Goal: Task Accomplishment & Management: Manage account settings

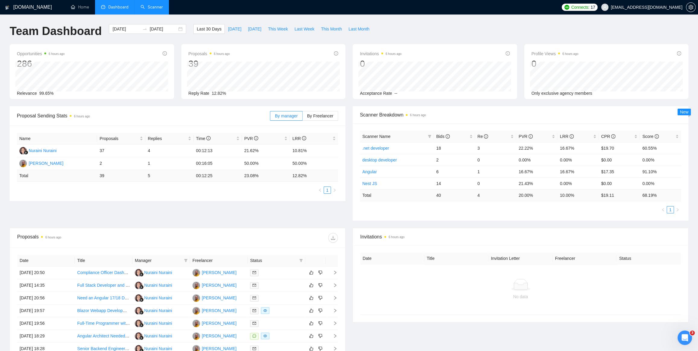
click at [153, 7] on link "Scanner" at bounding box center [151, 7] width 22 height 5
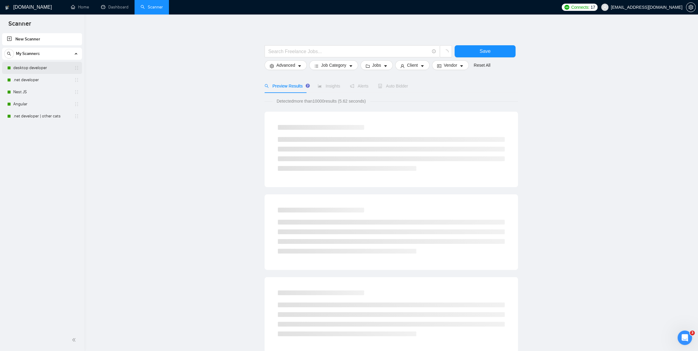
click at [27, 66] on link "desktop developer" at bounding box center [41, 68] width 57 height 12
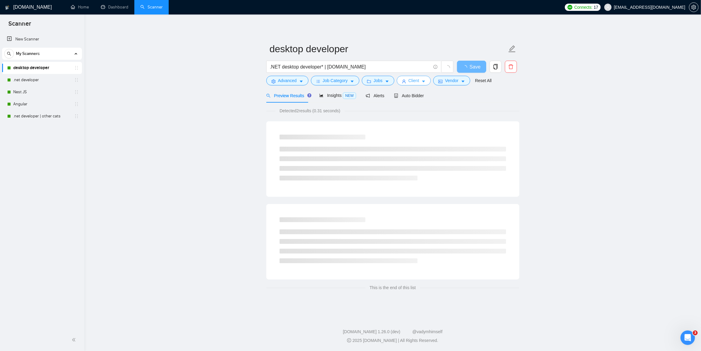
click at [409, 78] on span "Client" at bounding box center [414, 80] width 11 height 7
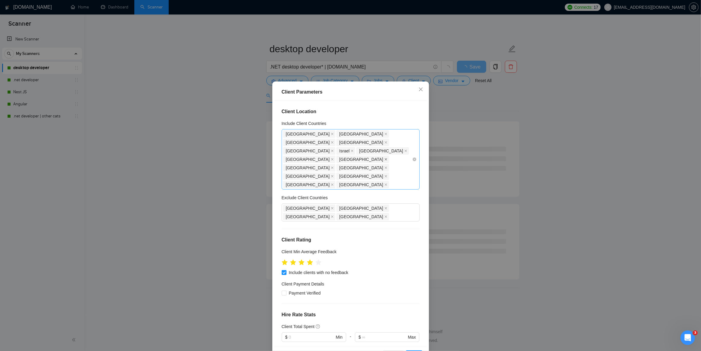
click at [388, 156] on span at bounding box center [386, 159] width 3 height 7
click at [385, 175] on icon "close" at bounding box center [386, 176] width 3 height 3
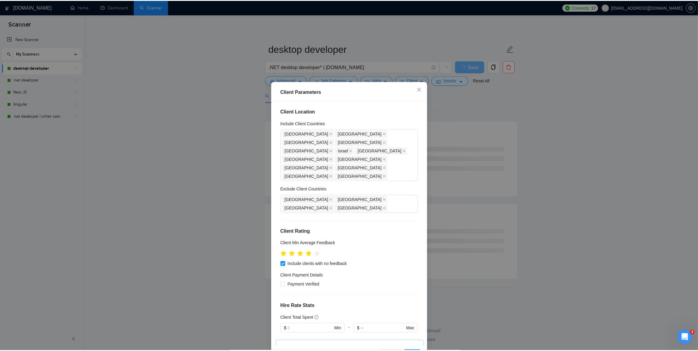
scroll to position [22, 0]
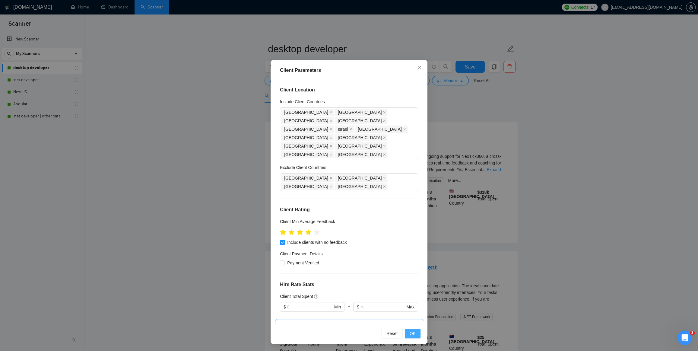
click at [411, 333] on span "OK" at bounding box center [412, 333] width 6 height 7
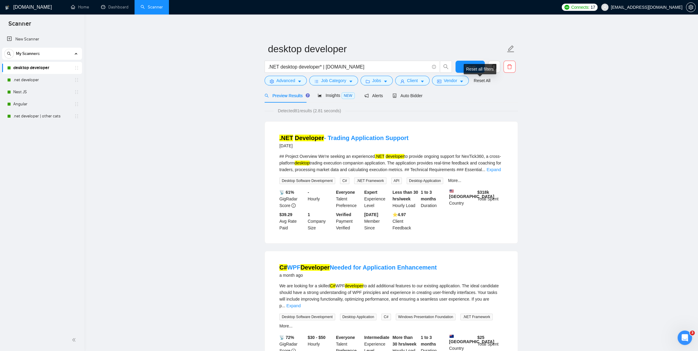
click at [471, 67] on div "Reset all filters" at bounding box center [479, 69] width 33 height 10
click at [472, 67] on span "Save" at bounding box center [469, 67] width 11 height 8
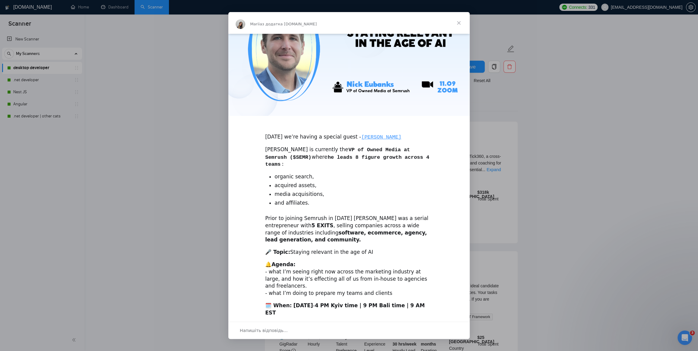
scroll to position [56, 0]
click at [460, 22] on span "Закрити" at bounding box center [459, 23] width 22 height 22
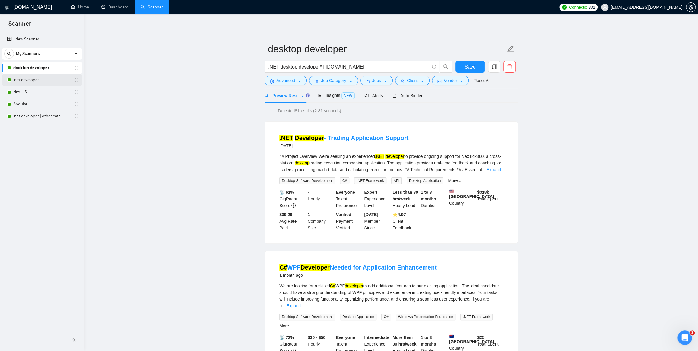
click at [20, 78] on link ".net developer" at bounding box center [41, 80] width 57 height 12
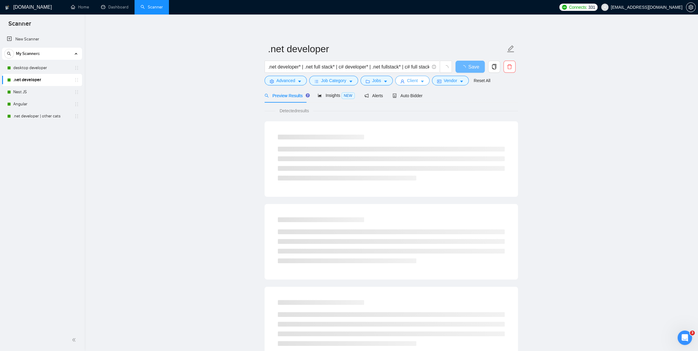
click at [409, 82] on span "Client" at bounding box center [412, 80] width 11 height 7
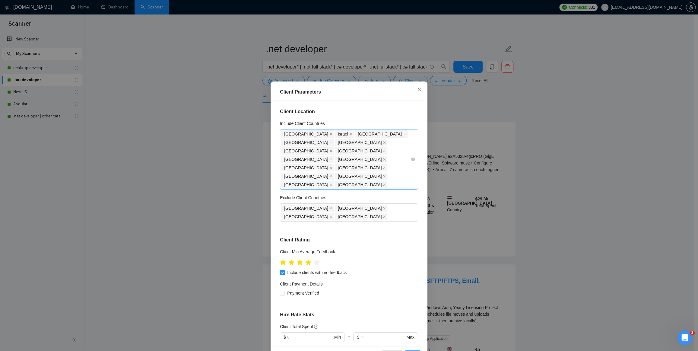
drag, startPoint x: 387, startPoint y: 150, endPoint x: 355, endPoint y: 160, distance: 33.1
click at [332, 175] on icon "close" at bounding box center [330, 176] width 3 height 3
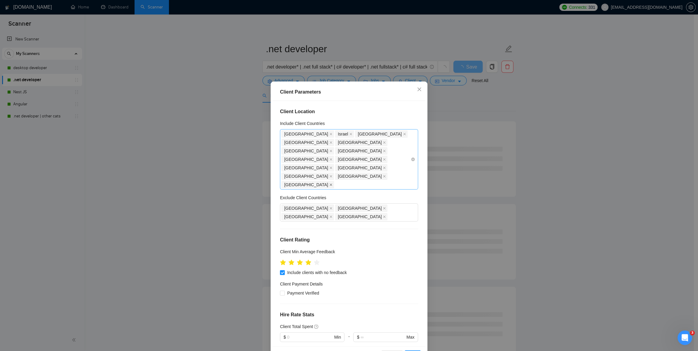
click at [329, 183] on icon "close" at bounding box center [330, 184] width 2 height 2
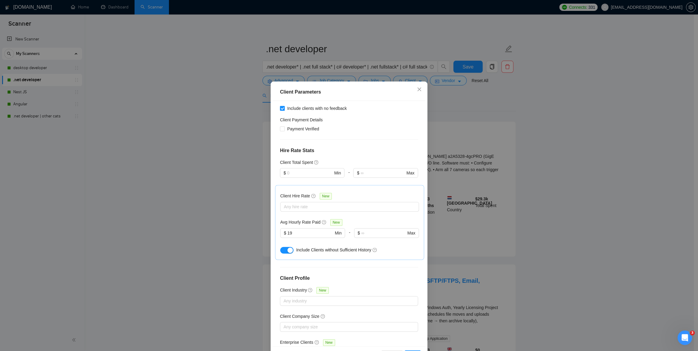
scroll to position [22, 0]
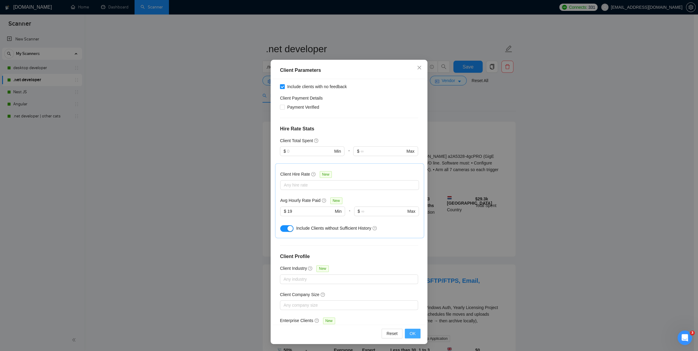
click at [411, 332] on span "OK" at bounding box center [412, 333] width 6 height 7
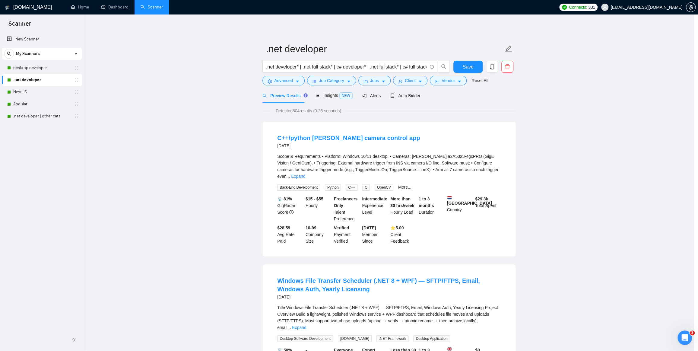
scroll to position [0, 0]
click at [473, 65] on span "Save" at bounding box center [469, 67] width 11 height 8
click at [14, 91] on link "Nest JS" at bounding box center [41, 92] width 57 height 12
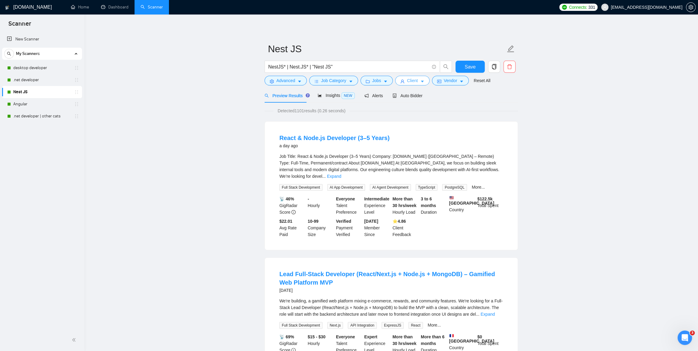
click at [408, 79] on span "Client" at bounding box center [412, 80] width 11 height 7
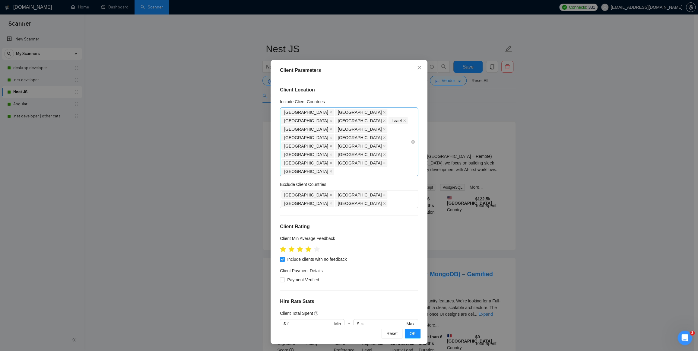
click at [332, 170] on icon "close" at bounding box center [330, 171] width 3 height 3
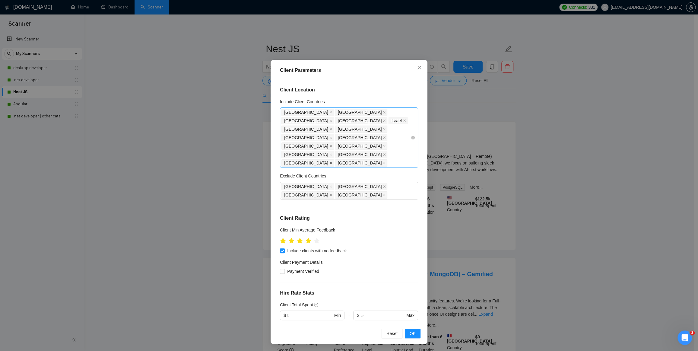
click at [329, 159] on span at bounding box center [330, 162] width 3 height 7
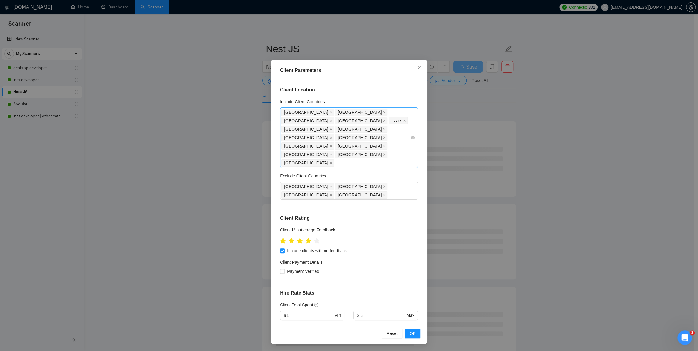
click at [332, 136] on icon "close" at bounding box center [330, 137] width 3 height 3
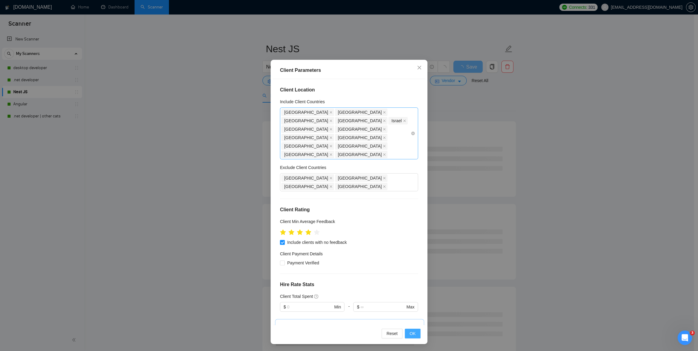
click at [415, 333] on button "OK" at bounding box center [413, 333] width 16 height 10
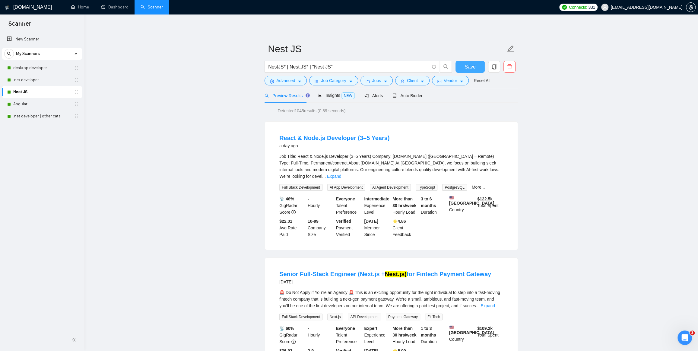
click at [470, 66] on span "Save" at bounding box center [469, 67] width 11 height 8
click at [22, 105] on link "Angular" at bounding box center [41, 104] width 57 height 12
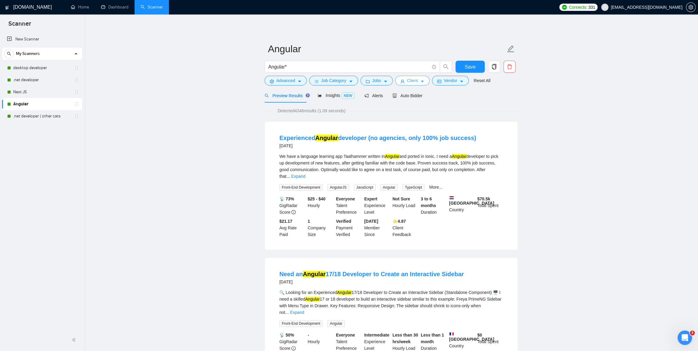
click at [407, 79] on span "Client" at bounding box center [412, 80] width 11 height 7
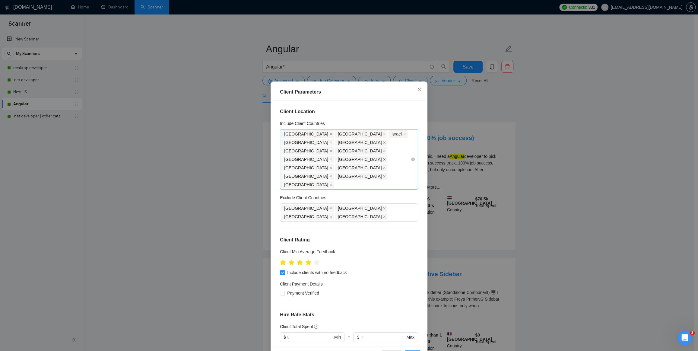
click at [383, 158] on icon "close" at bounding box center [384, 159] width 2 height 2
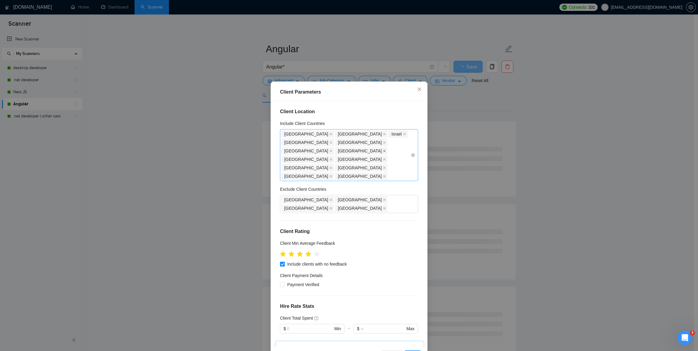
click at [383, 150] on icon "close" at bounding box center [384, 151] width 2 height 2
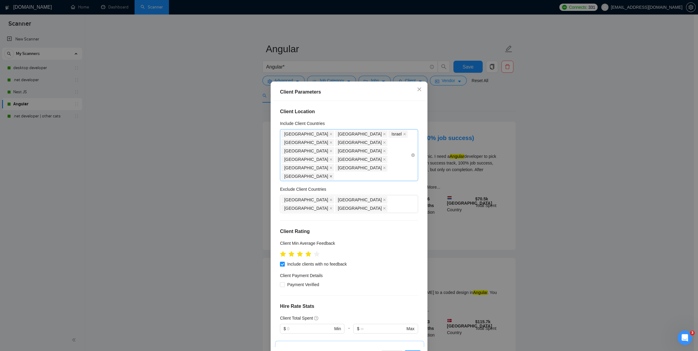
click at [332, 175] on icon "close" at bounding box center [330, 176] width 3 height 3
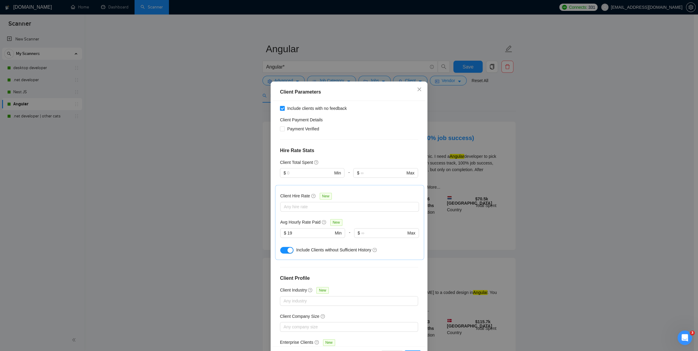
scroll to position [22, 0]
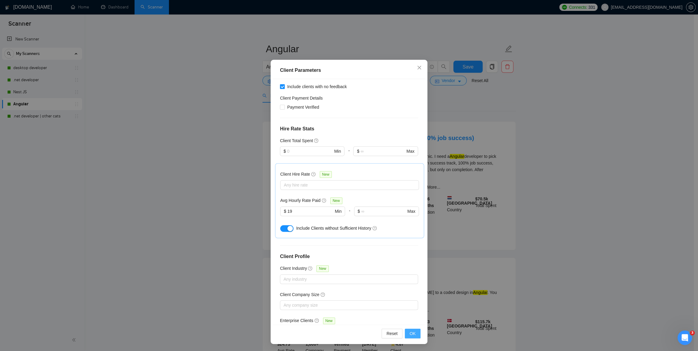
click at [416, 334] on button "OK" at bounding box center [413, 333] width 16 height 10
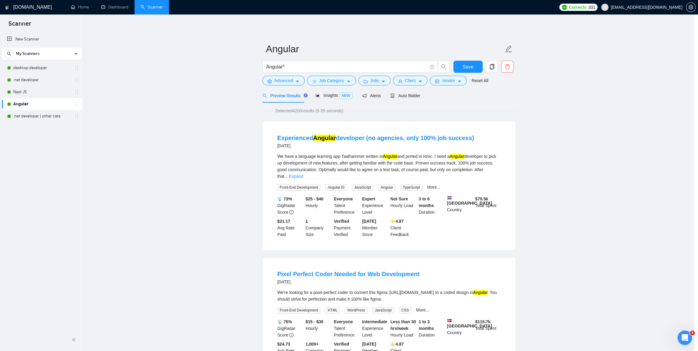
scroll to position [0, 0]
click at [473, 64] on span "Save" at bounding box center [469, 67] width 11 height 8
click at [30, 112] on link ".net developer | other cats" at bounding box center [41, 116] width 57 height 12
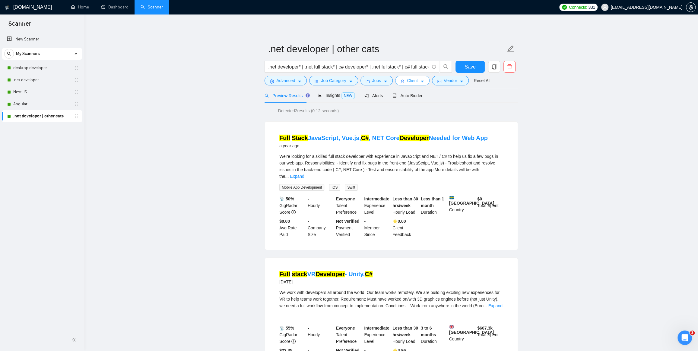
click at [411, 79] on span "Client" at bounding box center [412, 80] width 11 height 7
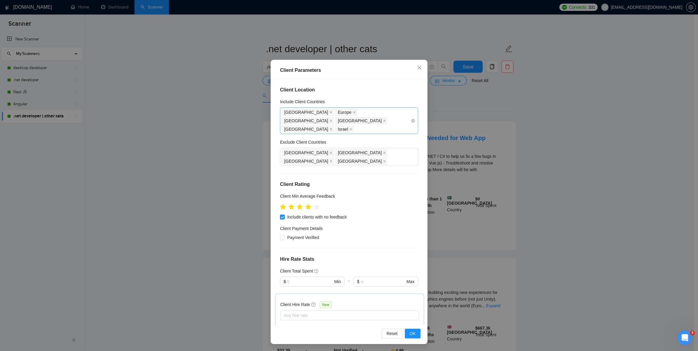
drag, startPoint x: 333, startPoint y: 112, endPoint x: 336, endPoint y: 116, distance: 5.2
click at [352, 112] on icon "close" at bounding box center [353, 112] width 3 height 3
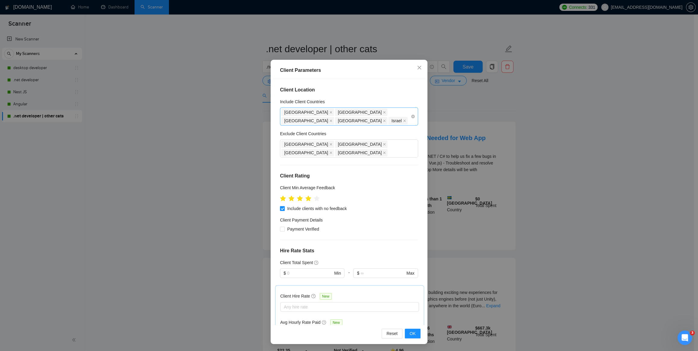
click at [338, 119] on div "[GEOGRAPHIC_DATA] [GEOGRAPHIC_DATA] [GEOGRAPHIC_DATA] [GEOGRAPHIC_DATA] [GEOGRA…" at bounding box center [345, 116] width 129 height 17
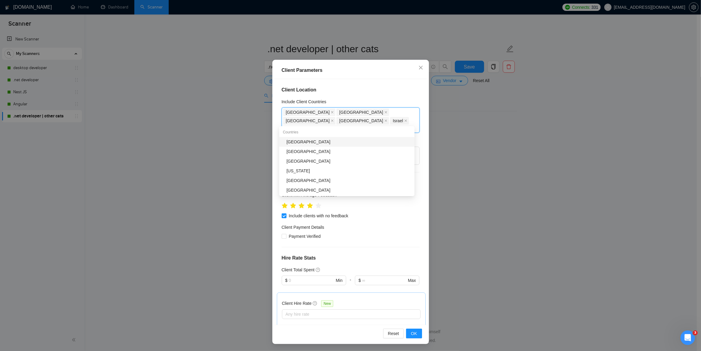
type input "Ger"
click at [320, 139] on div "[GEOGRAPHIC_DATA]" at bounding box center [349, 141] width 124 height 7
click at [336, 121] on div "[GEOGRAPHIC_DATA] [GEOGRAPHIC_DATA] [GEOGRAPHIC_DATA] [GEOGRAPHIC_DATA] [GEOGRA…" at bounding box center [347, 120] width 129 height 25
type input "Net"
click at [310, 143] on div "[GEOGRAPHIC_DATA]" at bounding box center [349, 141] width 124 height 7
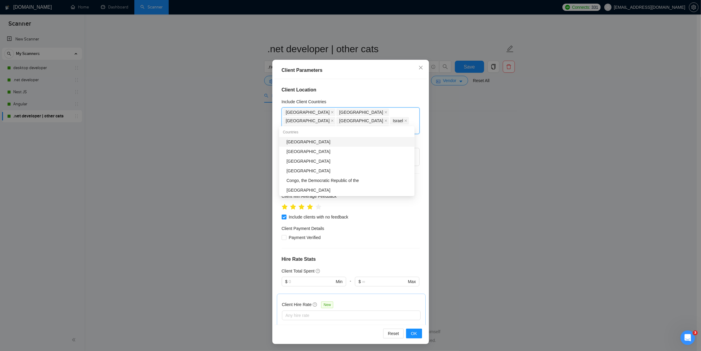
type input "Den"
click at [298, 150] on div "[GEOGRAPHIC_DATA]" at bounding box center [349, 151] width 124 height 7
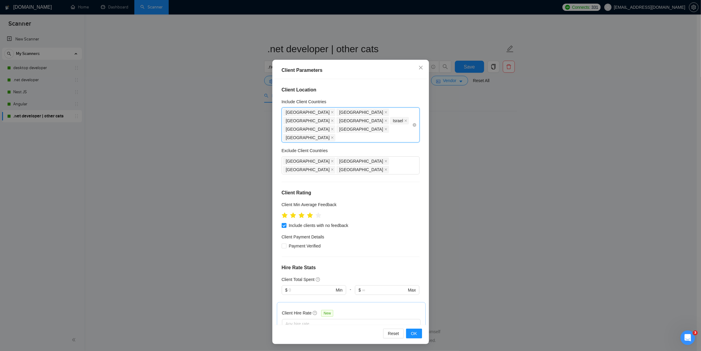
click at [387, 121] on div "[GEOGRAPHIC_DATA] [GEOGRAPHIC_DATA] [GEOGRAPHIC_DATA] [GEOGRAPHIC_DATA] [GEOGRA…" at bounding box center [347, 125] width 129 height 34
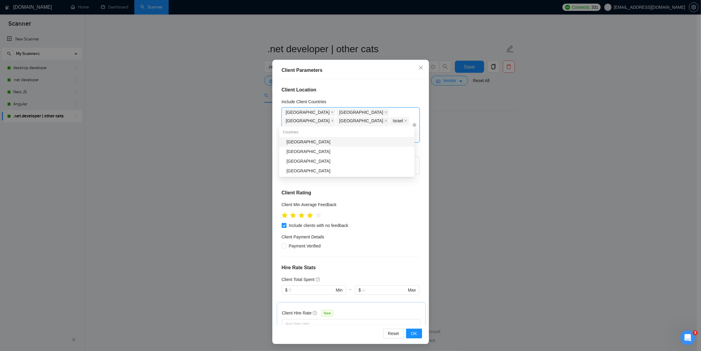
type input "Swed"
click at [362, 141] on div "[GEOGRAPHIC_DATA]" at bounding box center [349, 141] width 124 height 7
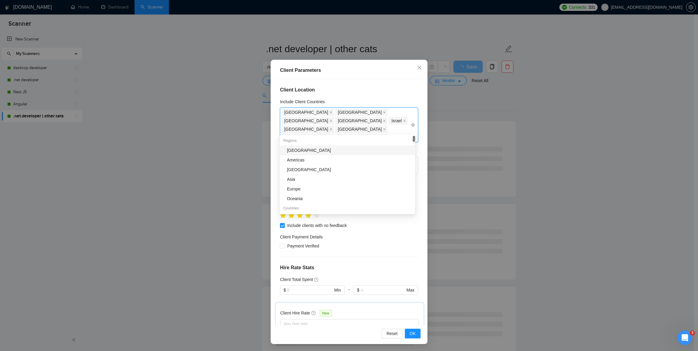
click at [331, 129] on div "[GEOGRAPHIC_DATA] [GEOGRAPHIC_DATA] [GEOGRAPHIC_DATA] [GEOGRAPHIC_DATA] [GEOGRA…" at bounding box center [345, 125] width 129 height 34
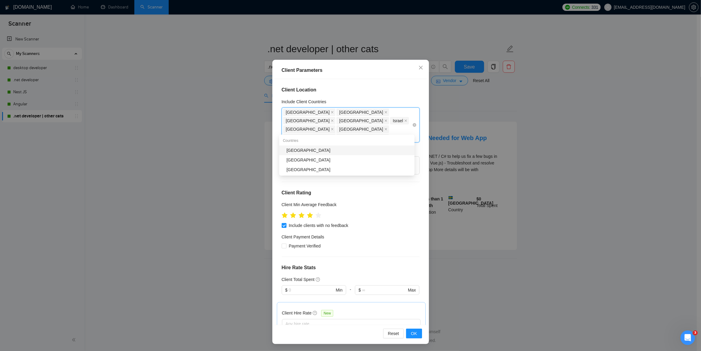
type input "Belg"
click at [317, 148] on div "[GEOGRAPHIC_DATA]" at bounding box center [349, 150] width 124 height 7
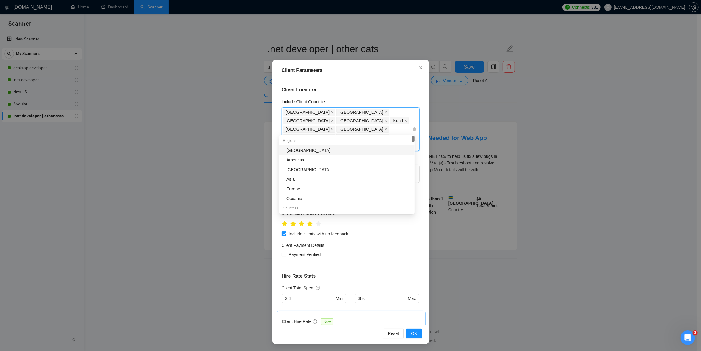
click at [340, 129] on div "[GEOGRAPHIC_DATA] [GEOGRAPHIC_DATA] [GEOGRAPHIC_DATA] [GEOGRAPHIC_DATA] [GEOGRA…" at bounding box center [347, 129] width 129 height 42
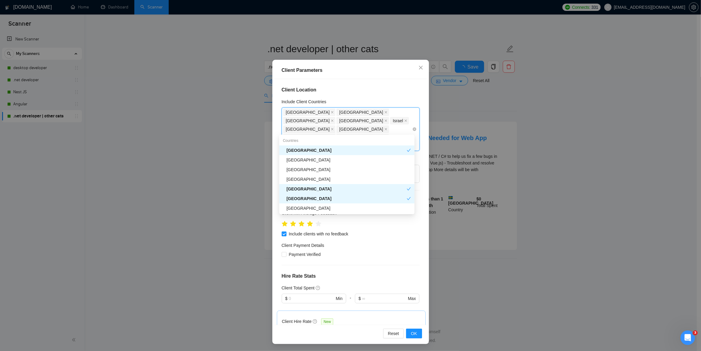
type input "Uni"
click at [341, 159] on div "[GEOGRAPHIC_DATA]" at bounding box center [349, 159] width 124 height 7
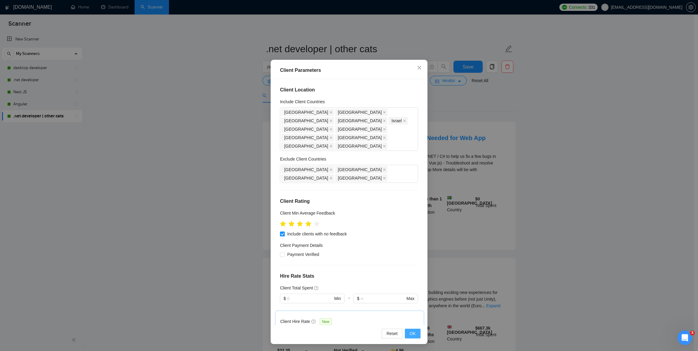
click at [417, 334] on button "OK" at bounding box center [413, 333] width 16 height 10
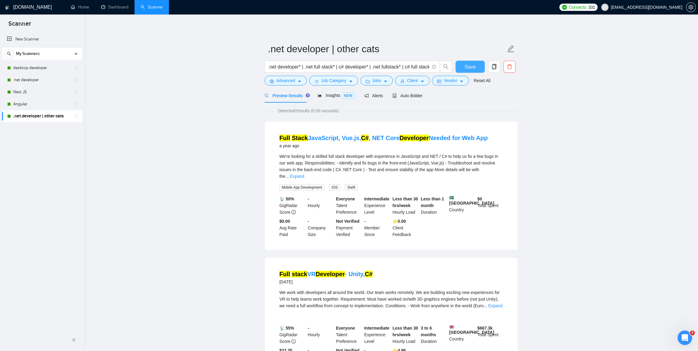
click at [471, 68] on span "Save" at bounding box center [469, 67] width 11 height 8
click at [600, 142] on main ".net developer | other cats .net developer* | .net full stack* | c# developer* …" at bounding box center [391, 209] width 594 height 371
click at [38, 66] on link "desktop developer" at bounding box center [41, 68] width 57 height 12
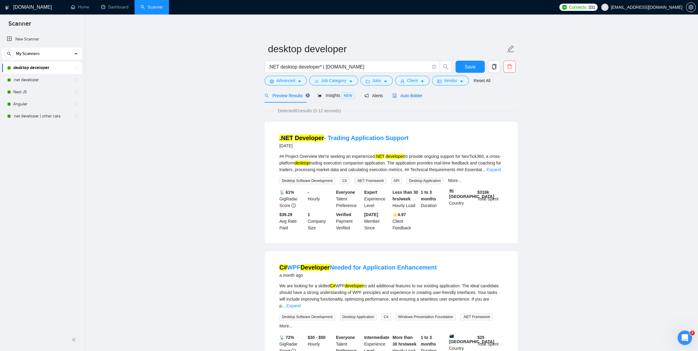
click at [412, 95] on span "Auto Bidder" at bounding box center [407, 95] width 30 height 5
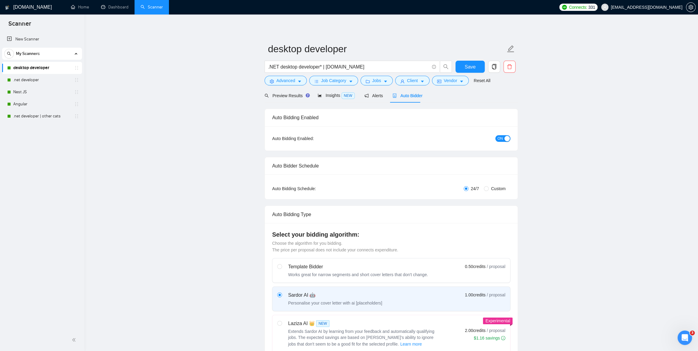
checkbox input "true"
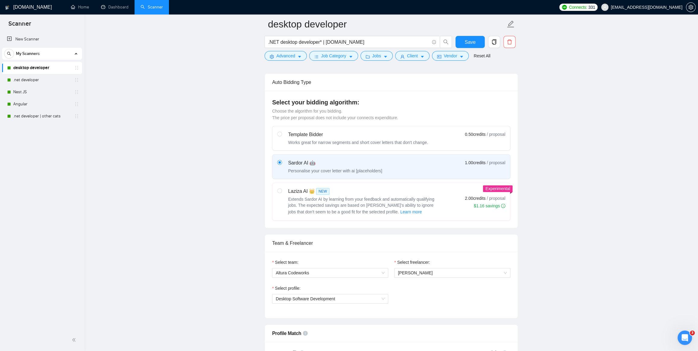
scroll to position [164, 0]
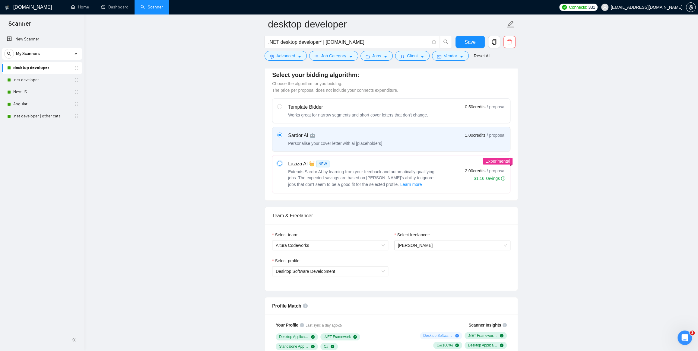
click at [279, 162] on input "radio" at bounding box center [279, 163] width 4 height 4
radio input "true"
radio input "false"
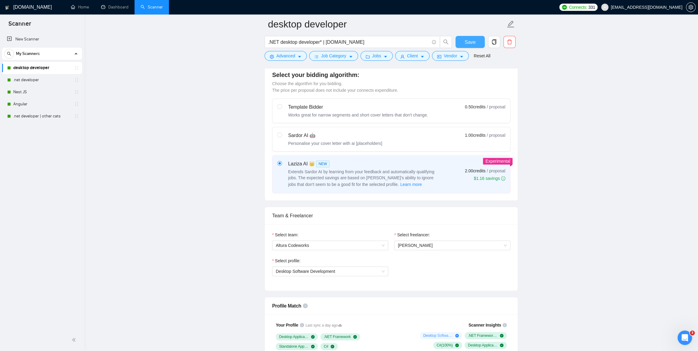
click at [472, 39] on span "Save" at bounding box center [469, 42] width 11 height 8
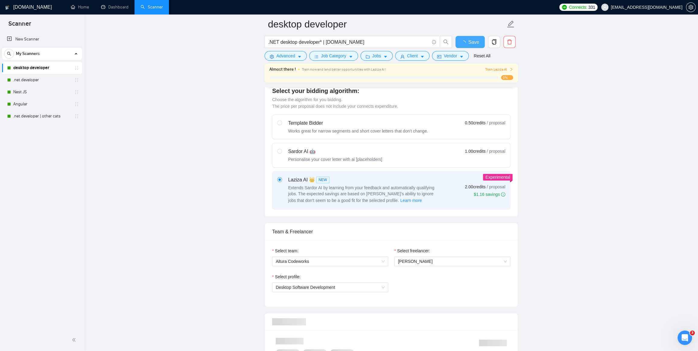
checkbox input "true"
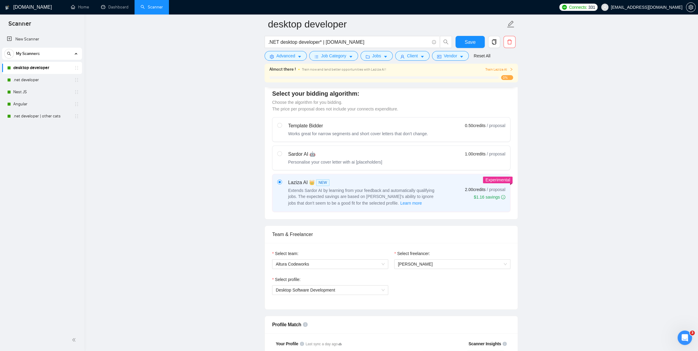
click at [511, 67] on span at bounding box center [511, 70] width 4 height 6
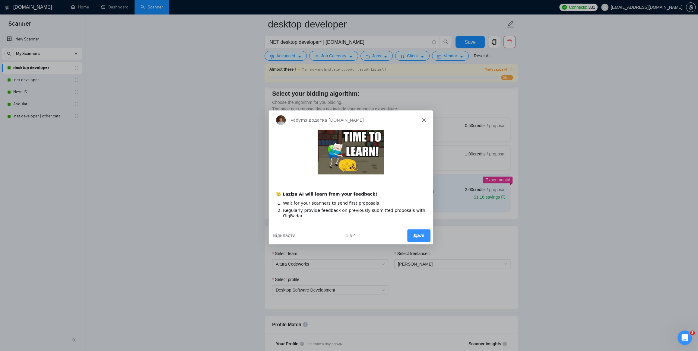
click at [418, 235] on button "Далі" at bounding box center [418, 235] width 23 height 12
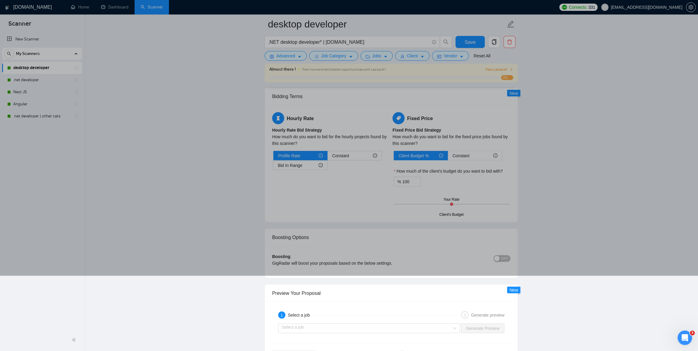
scroll to position [1041, 0]
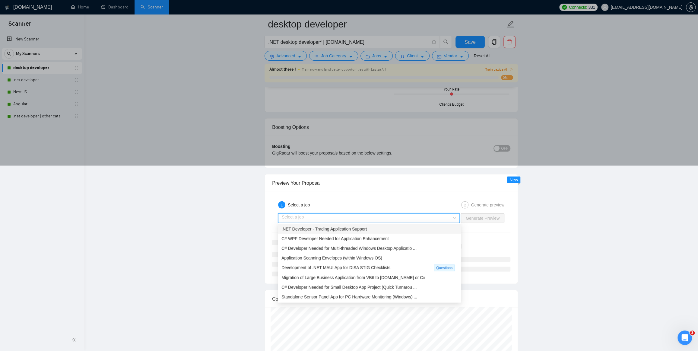
click at [398, 215] on input "search" at bounding box center [367, 217] width 170 height 9
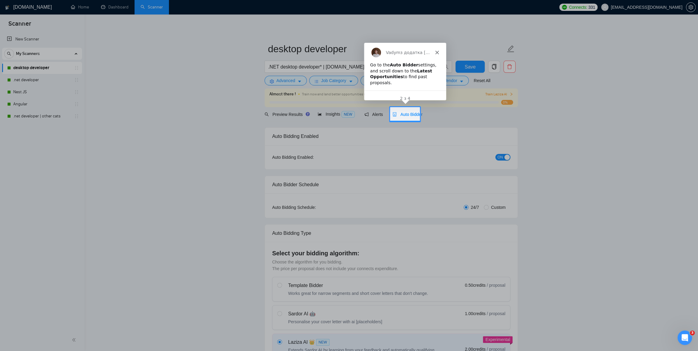
scroll to position [9, 0]
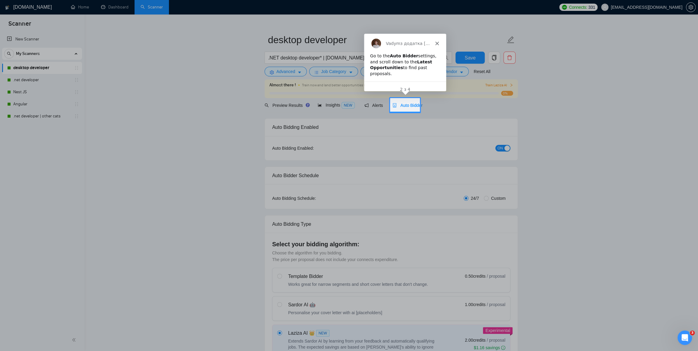
click at [512, 84] on div at bounding box center [349, 44] width 698 height 107
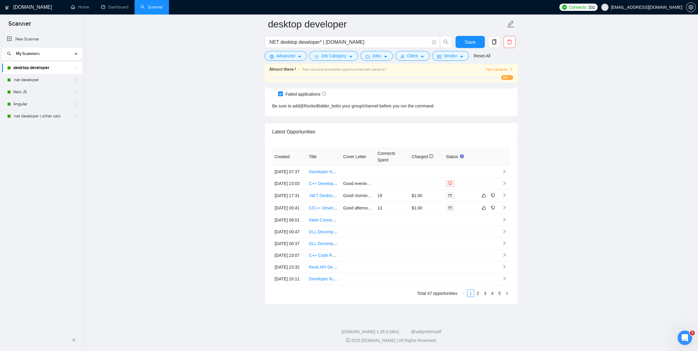
scroll to position [1555, 0]
click at [326, 205] on link "C/C++ Developer with Hardware and Cloud Control Experience Needed in [GEOGRAPHI…" at bounding box center [424, 207] width 230 height 5
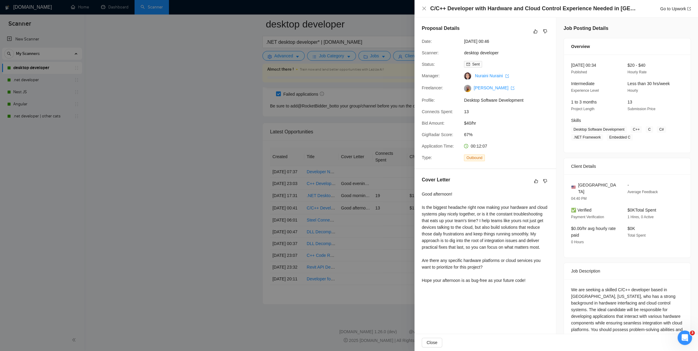
scroll to position [29, 0]
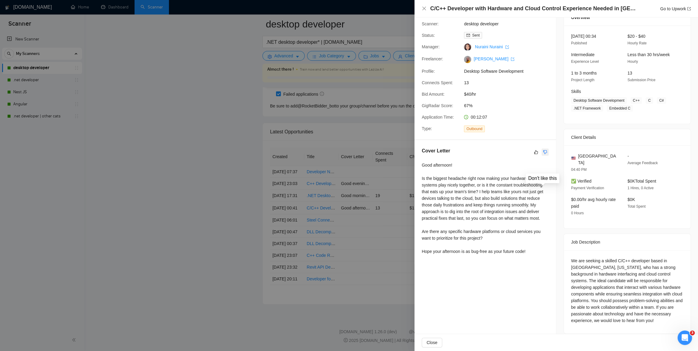
click at [543, 150] on icon "dislike" at bounding box center [545, 152] width 4 height 5
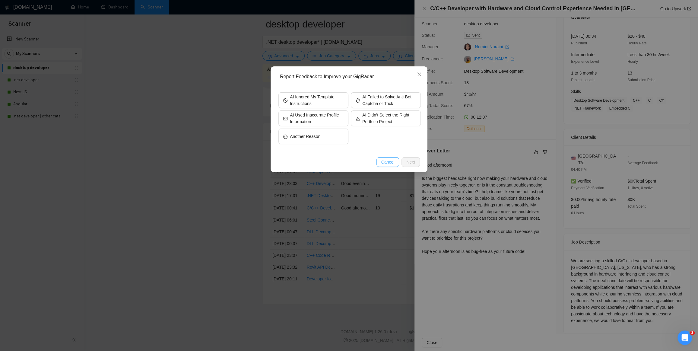
click at [389, 161] on span "Cancel" at bounding box center [387, 162] width 13 height 7
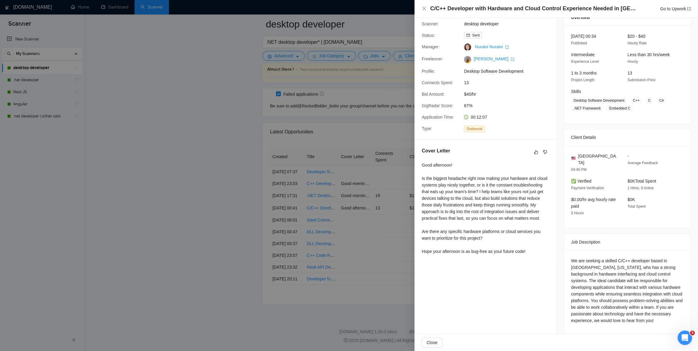
click at [421, 45] on div "Vadym з додатка [DOMAIN_NAME]" at bounding box center [402, 52] width 82 height 19
click at [428, 342] on span "Close" at bounding box center [431, 342] width 11 height 7
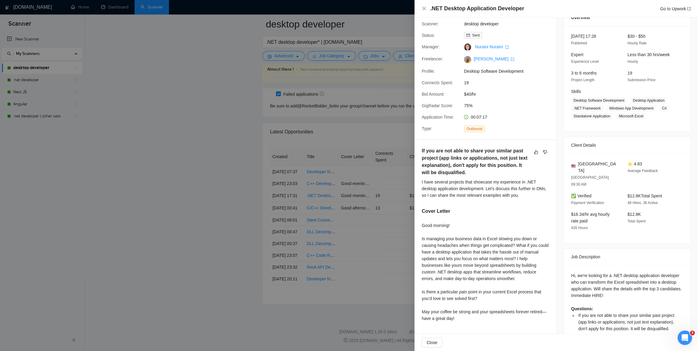
scroll to position [32, 0]
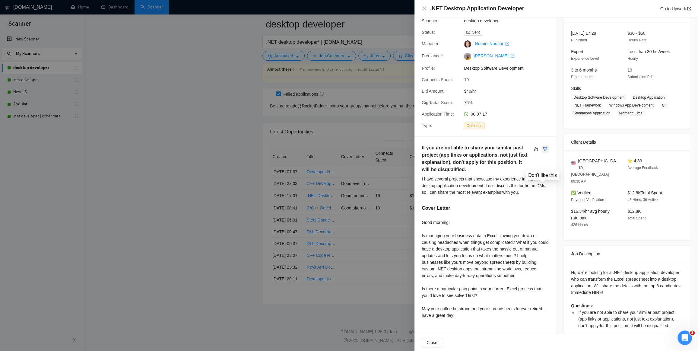
click at [543, 147] on icon "dislike" at bounding box center [545, 149] width 4 height 5
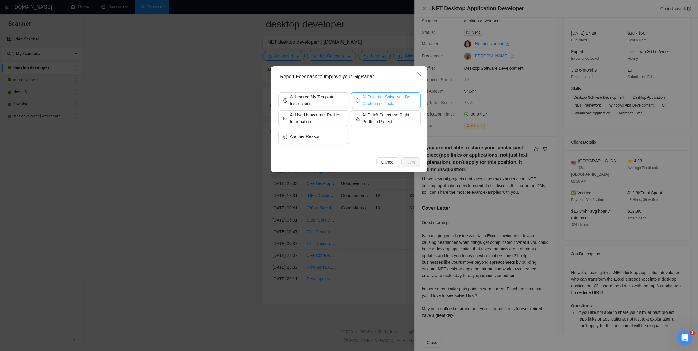
click at [380, 101] on span "AI Failed to Solve Anti-Bot Captcha or Trick" at bounding box center [389, 99] width 54 height 13
click at [410, 160] on span "Next" at bounding box center [410, 162] width 9 height 7
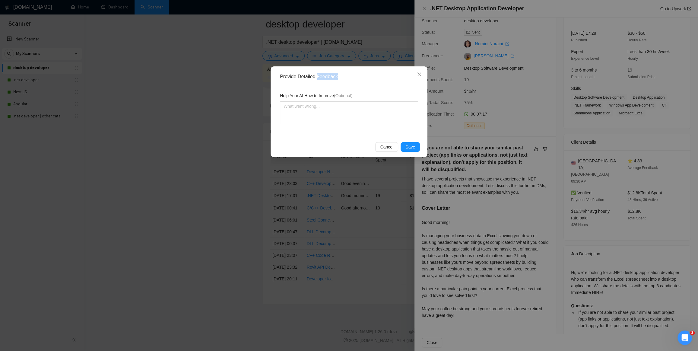
drag, startPoint x: 351, startPoint y: 72, endPoint x: 317, endPoint y: 73, distance: 33.8
click at [317, 73] on div "Provide Detailed Feedback" at bounding box center [349, 76] width 153 height 17
click at [387, 147] on span "Cancel" at bounding box center [386, 146] width 13 height 7
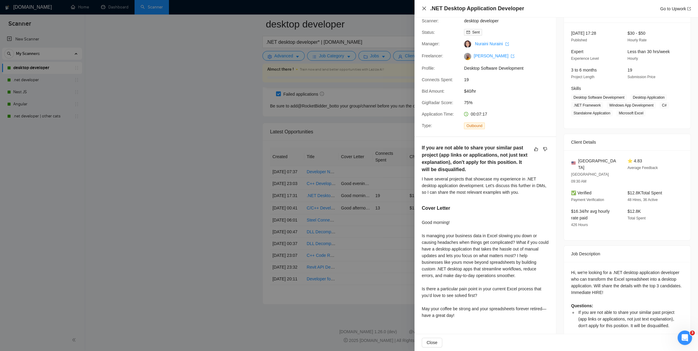
click at [424, 6] on icon "close" at bounding box center [423, 8] width 5 height 5
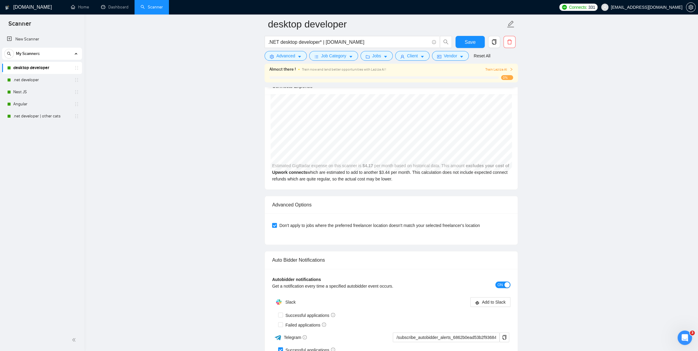
scroll to position [1226, 0]
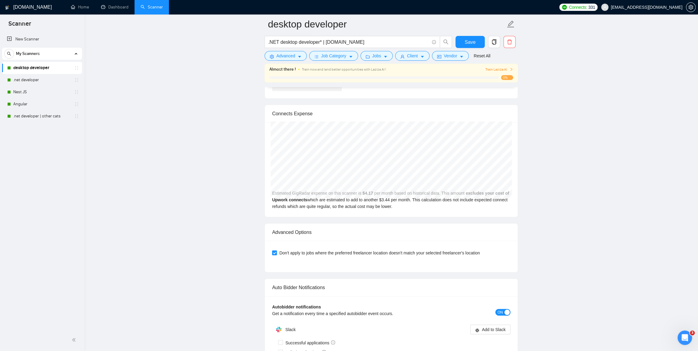
click at [511, 69] on icon "right" at bounding box center [511, 69] width 2 height 3
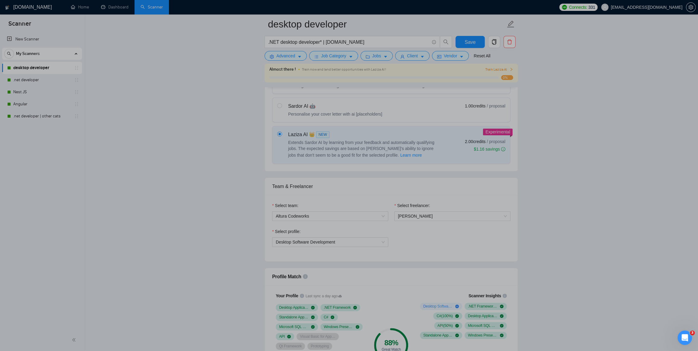
scroll to position [130, 0]
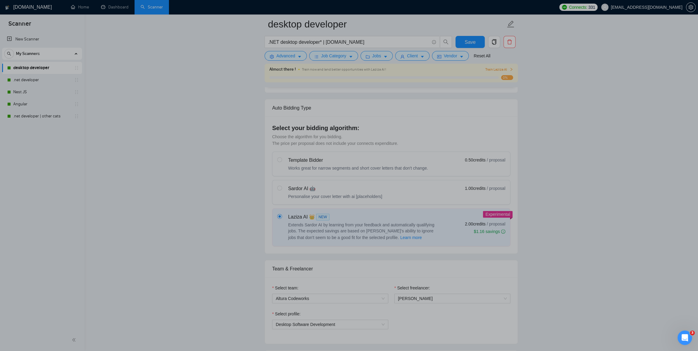
click at [280, 185] on div at bounding box center [349, 108] width 698 height 225
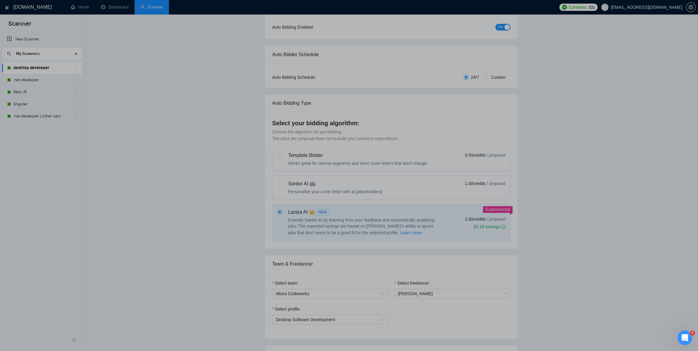
scroll to position [0, 0]
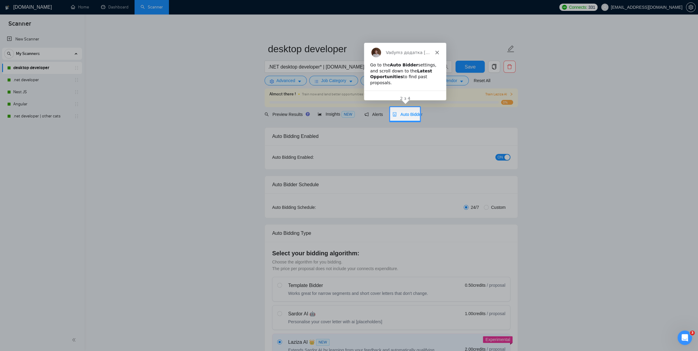
click at [433, 50] on div "Vadym з додатка [DOMAIN_NAME]" at bounding box center [404, 52] width 82 height 19
click at [435, 50] on div "Vadym з додатка [DOMAIN_NAME]" at bounding box center [404, 52] width 82 height 19
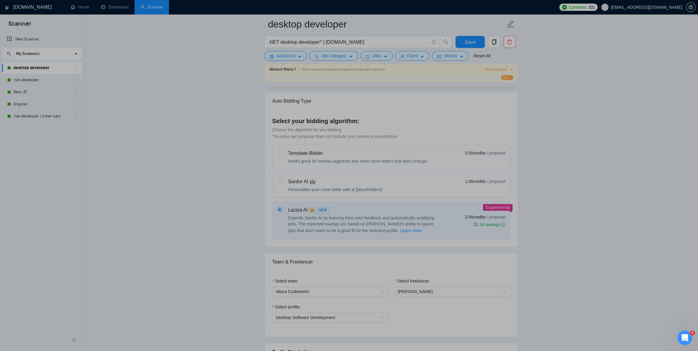
click at [276, 182] on div at bounding box center [349, 101] width 698 height 225
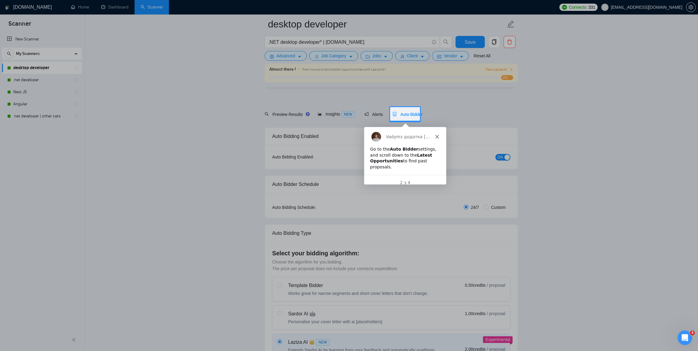
scroll to position [109, 0]
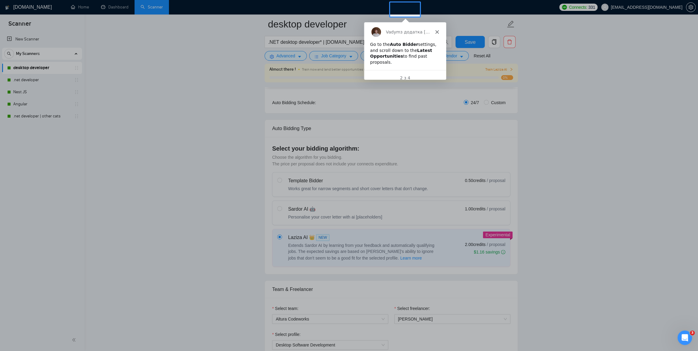
click at [280, 205] on div at bounding box center [349, 129] width 698 height 225
click at [279, 207] on div at bounding box center [349, 129] width 698 height 225
click at [435, 32] on polygon "Закрити" at bounding box center [436, 32] width 4 height 4
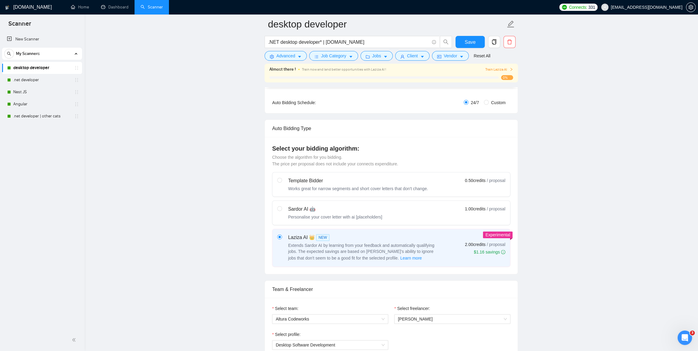
click at [279, 210] on label at bounding box center [279, 212] width 5 height 14
click at [279, 210] on input "radio" at bounding box center [279, 208] width 4 height 4
radio input "true"
radio input "false"
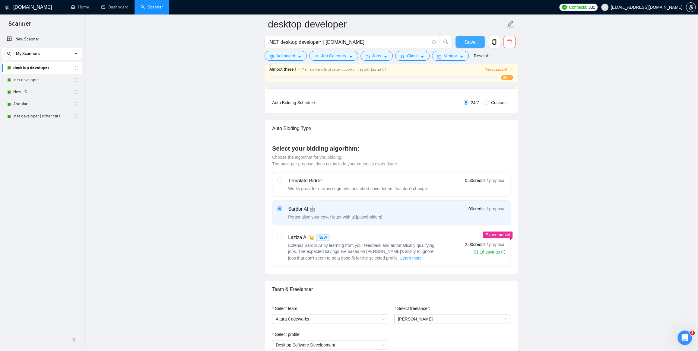
click at [472, 40] on span "Save" at bounding box center [469, 42] width 11 height 8
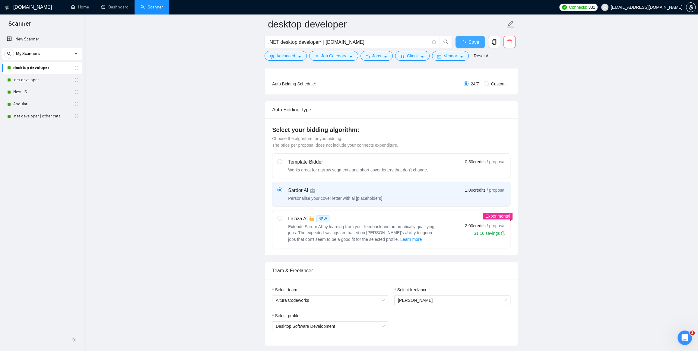
checkbox input "true"
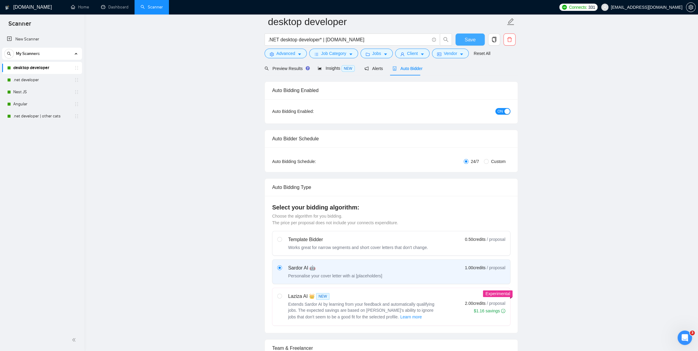
scroll to position [0, 0]
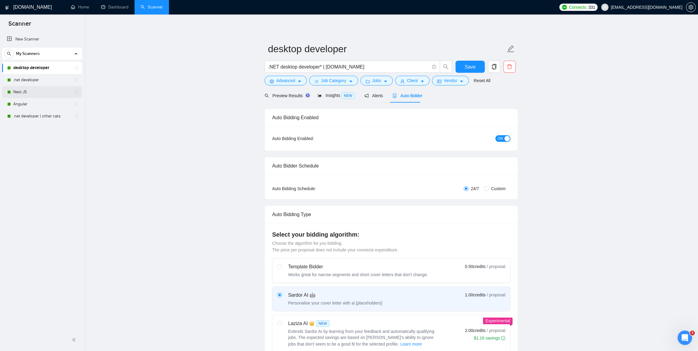
click at [27, 93] on link "Nest JS" at bounding box center [41, 92] width 57 height 12
